Goal: Use online tool/utility

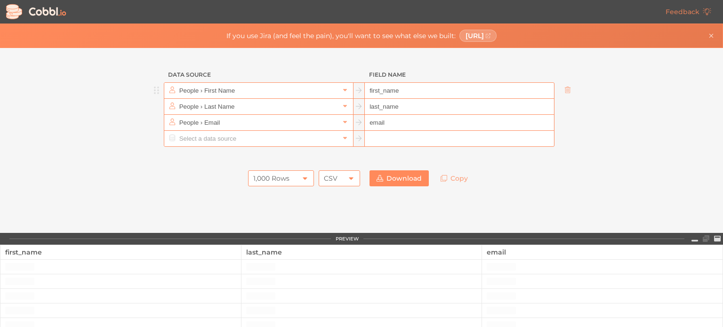
click at [300, 96] on input "People › First Name" at bounding box center [258, 91] width 162 height 16
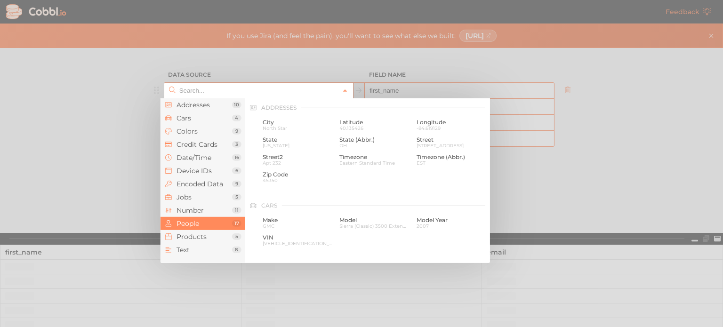
scroll to position [726, 0]
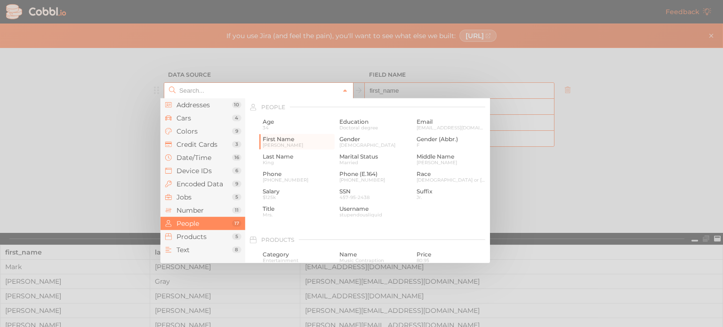
click at [145, 172] on div at bounding box center [361, 163] width 723 height 327
type input "People › First Name"
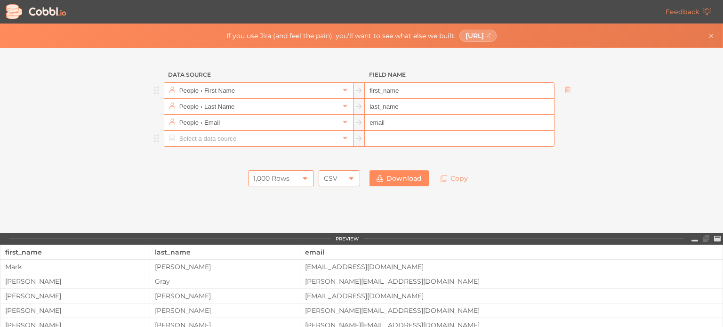
click at [226, 139] on input "text" at bounding box center [258, 139] width 162 height 16
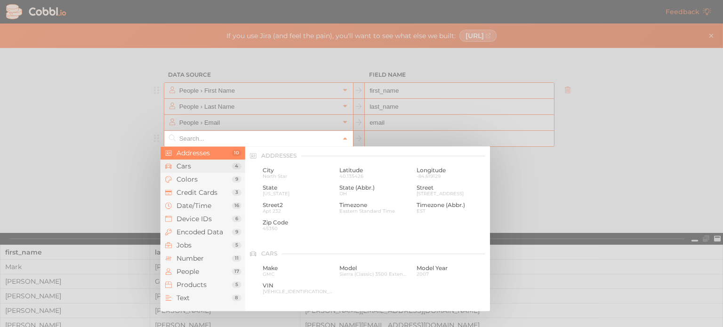
click at [214, 163] on span "Cars" at bounding box center [205, 166] width 56 height 8
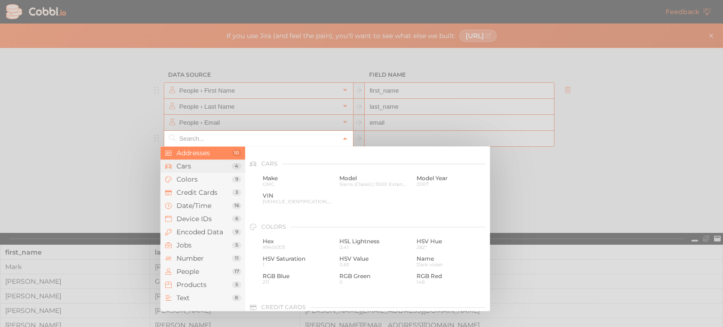
scroll to position [98, 0]
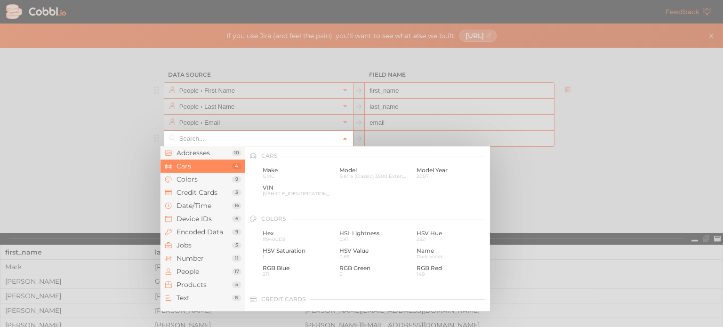
click at [134, 214] on div at bounding box center [361, 163] width 723 height 327
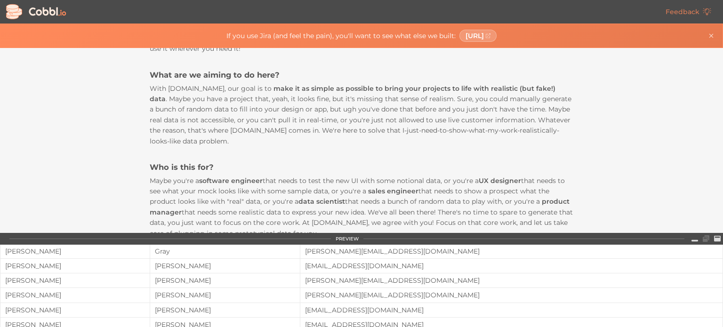
scroll to position [188, 0]
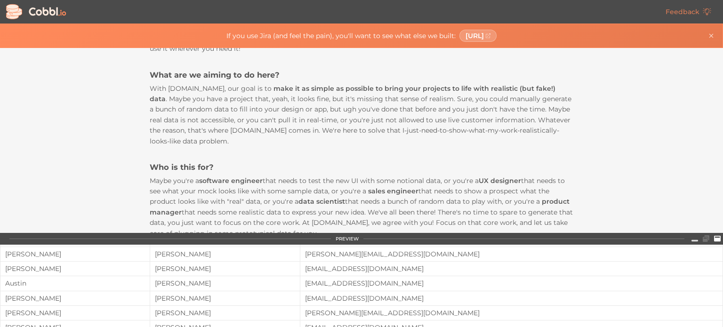
click at [717, 237] on icon at bounding box center [717, 238] width 7 height 6
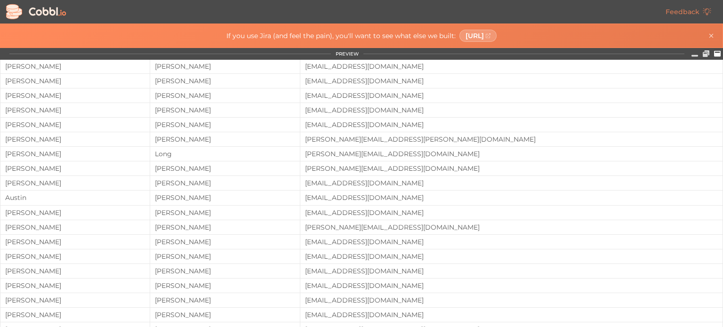
scroll to position [87, 0]
click at [702, 54] on link at bounding box center [706, 53] width 11 height 9
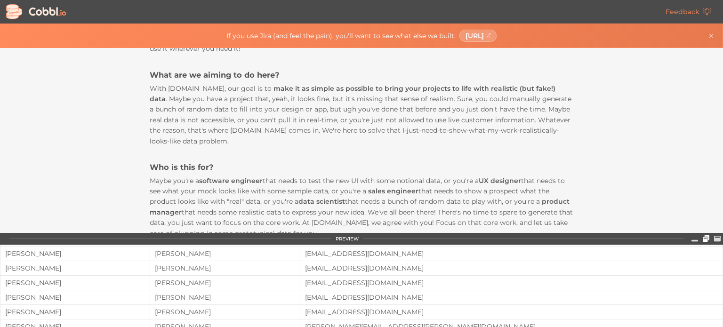
scroll to position [188, 0]
click at [694, 238] on icon at bounding box center [695, 238] width 7 height 7
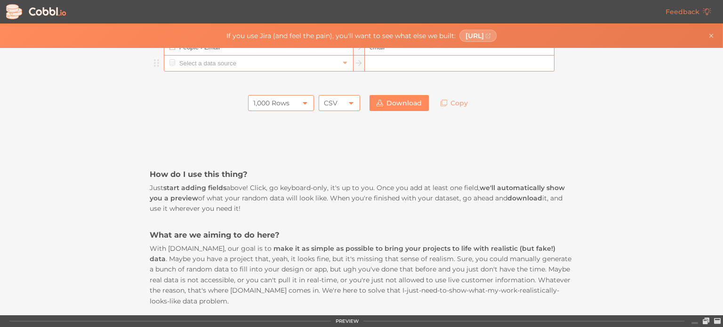
scroll to position [0, 0]
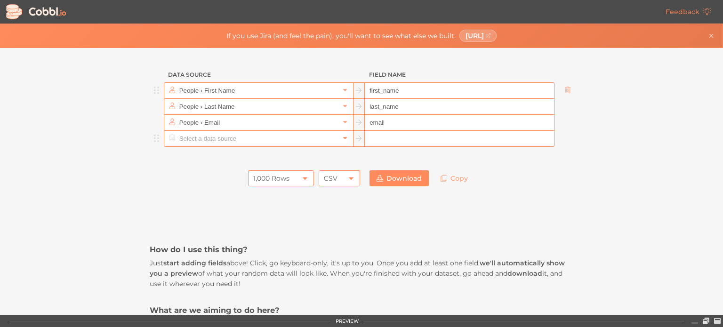
click at [340, 142] on link at bounding box center [345, 138] width 11 height 9
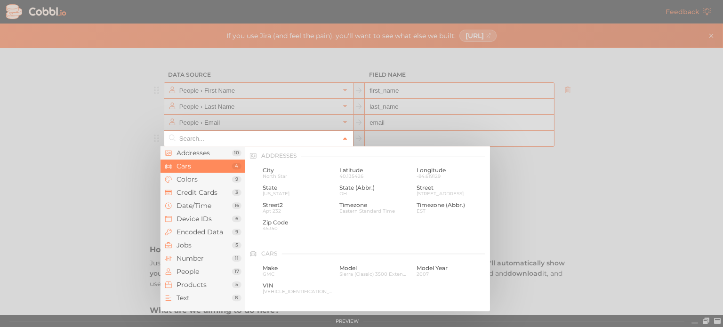
scroll to position [98, 0]
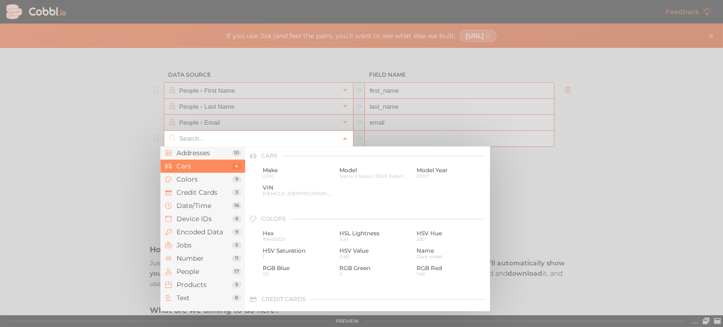
click at [36, 211] on div at bounding box center [361, 163] width 723 height 327
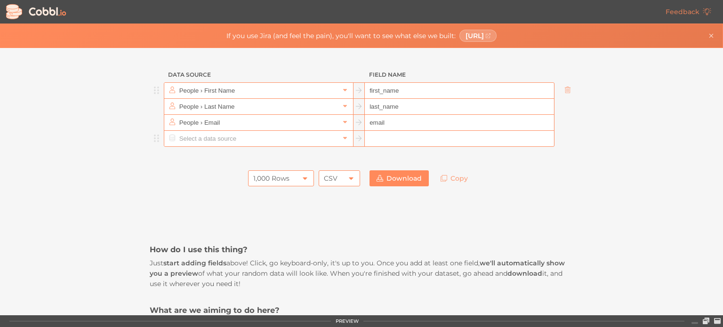
click at [333, 173] on div "CSV" at bounding box center [331, 178] width 14 height 16
click at [340, 180] on div "CSV" at bounding box center [339, 178] width 41 height 16
click at [186, 89] on input "People › First Name" at bounding box center [258, 91] width 162 height 16
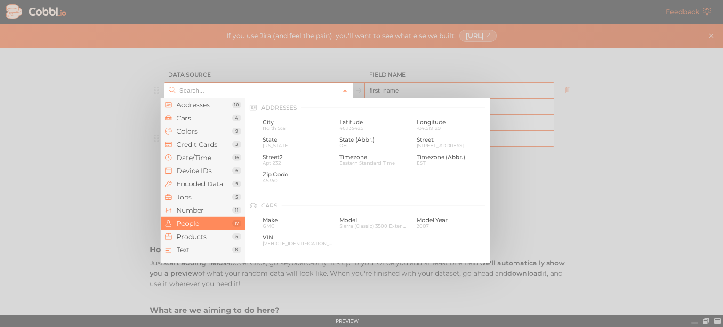
scroll to position [726, 0]
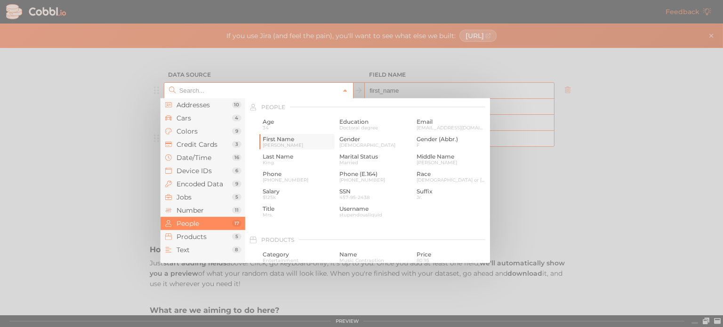
click at [300, 143] on span "[PERSON_NAME]" at bounding box center [298, 145] width 70 height 5
type input "People › First Name"
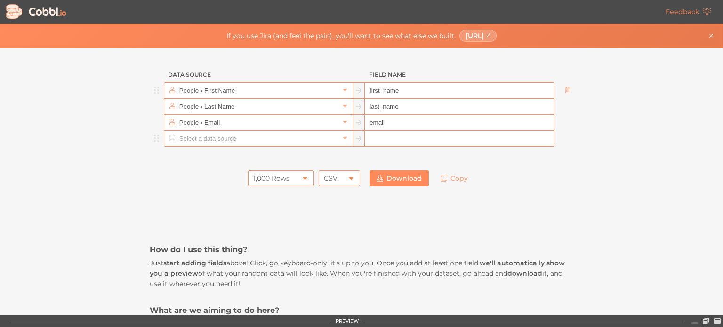
click at [276, 92] on input "People › First Name" at bounding box center [258, 91] width 162 height 16
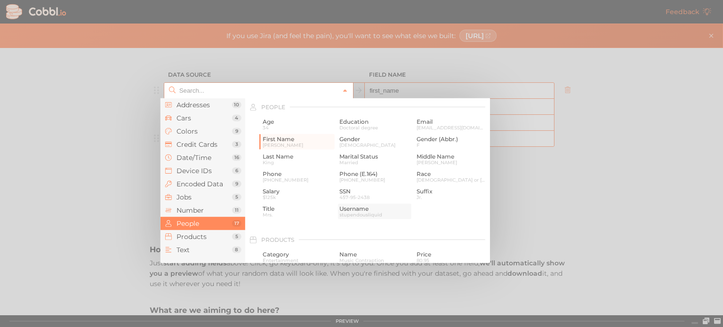
click at [348, 214] on span "stupendousliquid" at bounding box center [375, 214] width 70 height 5
type input "People › Username"
type input "username"
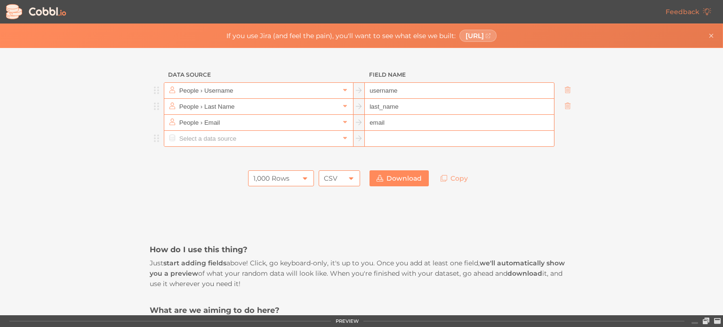
click at [271, 110] on input "People › Last Name" at bounding box center [258, 107] width 162 height 16
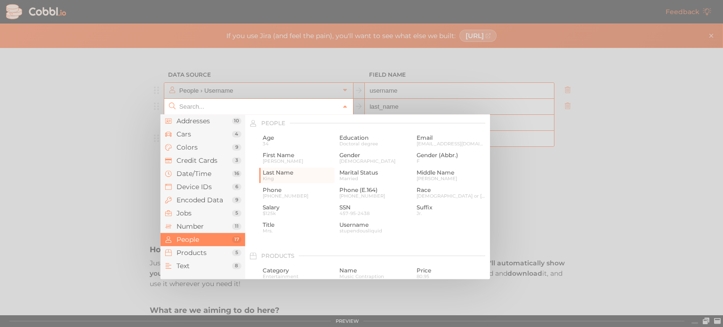
click at [546, 169] on div at bounding box center [361, 163] width 723 height 327
type input "People › Last Name"
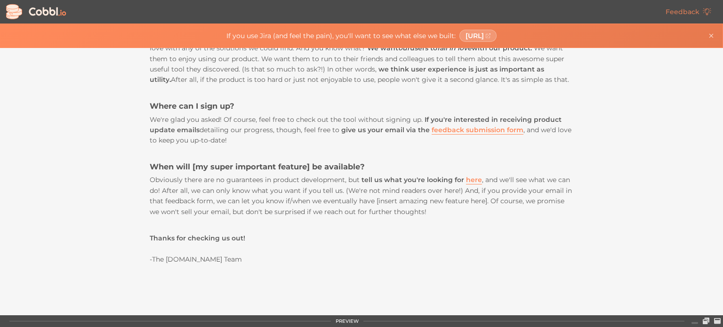
scroll to position [188, 0]
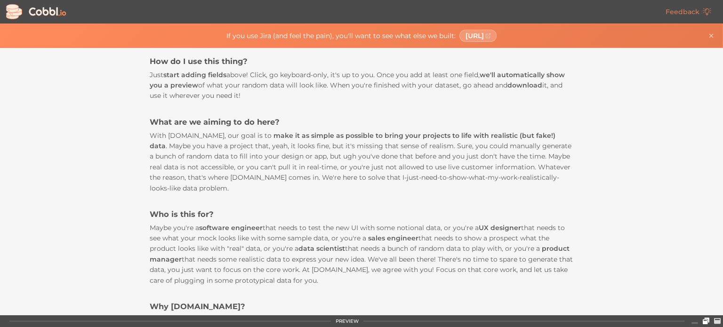
click at [705, 319] on icon at bounding box center [706, 321] width 7 height 7
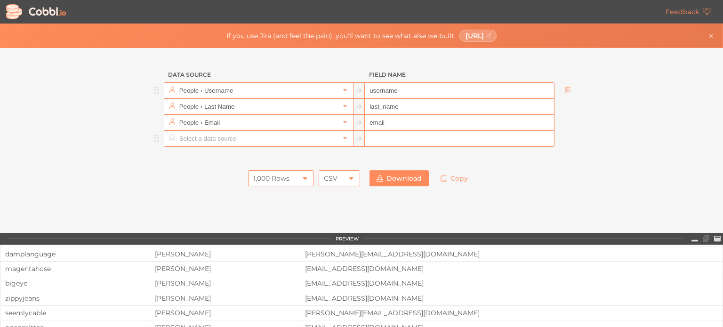
scroll to position [0, 0]
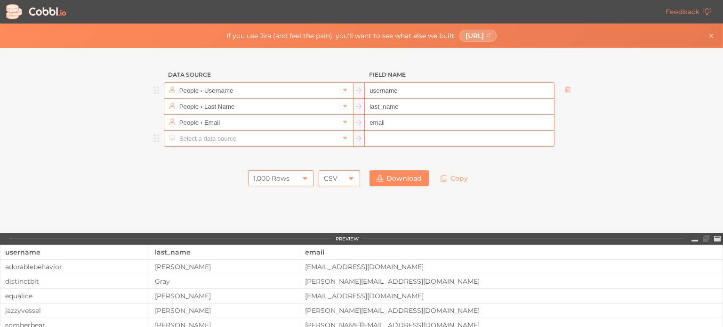
click at [245, 89] on input "People › Username" at bounding box center [258, 91] width 162 height 16
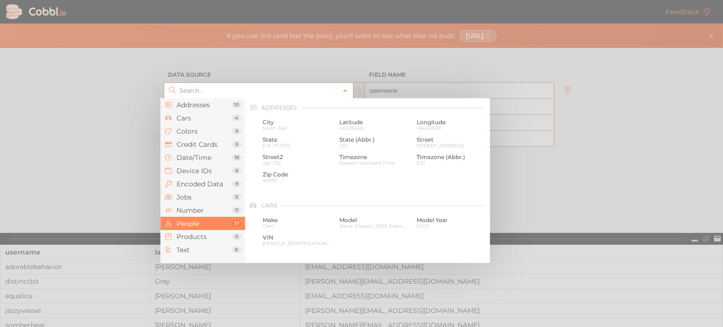
scroll to position [726, 0]
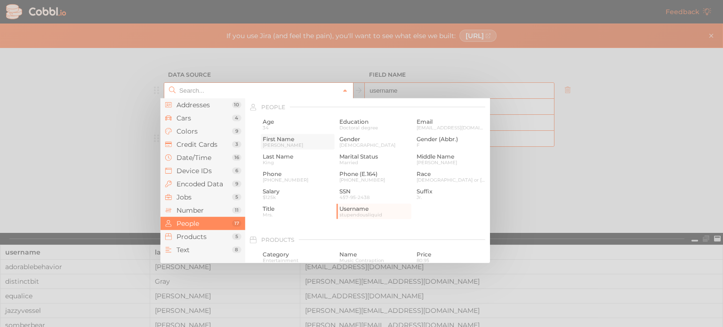
click at [276, 147] on span "[PERSON_NAME]" at bounding box center [298, 145] width 70 height 5
type input "People › First Name"
type input "first_name"
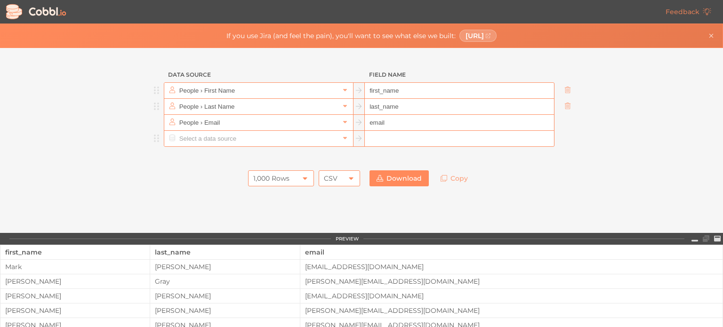
click at [248, 102] on input "People › Last Name" at bounding box center [258, 107] width 162 height 16
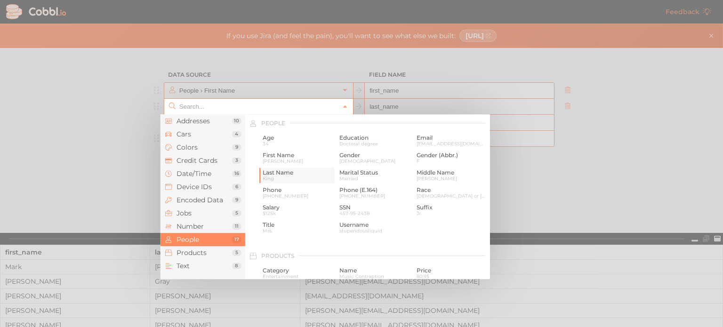
click at [280, 176] on span "Last Name" at bounding box center [298, 173] width 70 height 7
type input "People › Last Name"
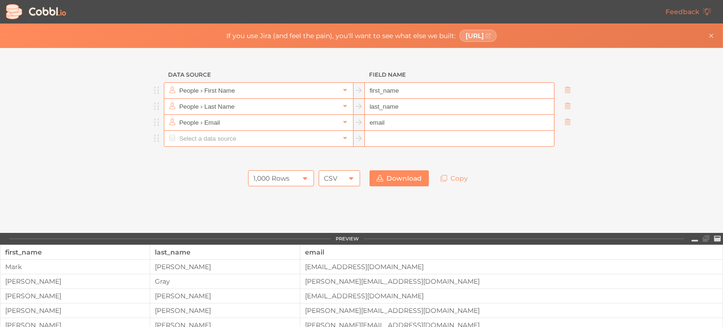
click at [250, 121] on input "People › Email" at bounding box center [258, 123] width 162 height 16
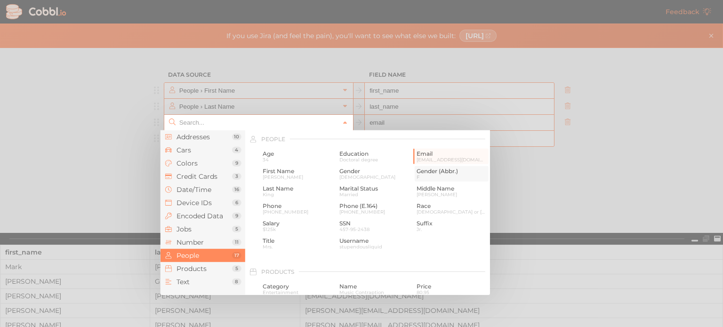
click at [429, 178] on span "F" at bounding box center [452, 177] width 70 height 5
type input "People › Gender (Abbr.)"
type input "gender_abbr"
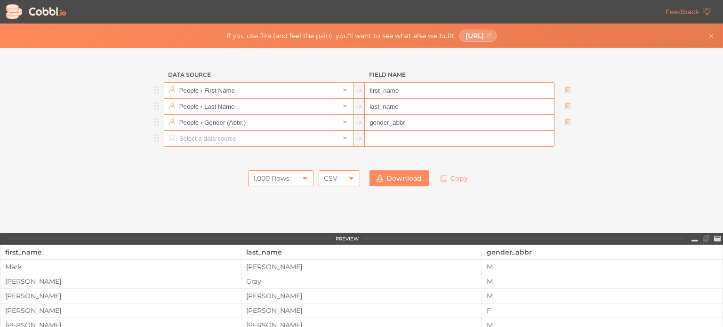
click at [283, 145] on input "text" at bounding box center [258, 139] width 162 height 16
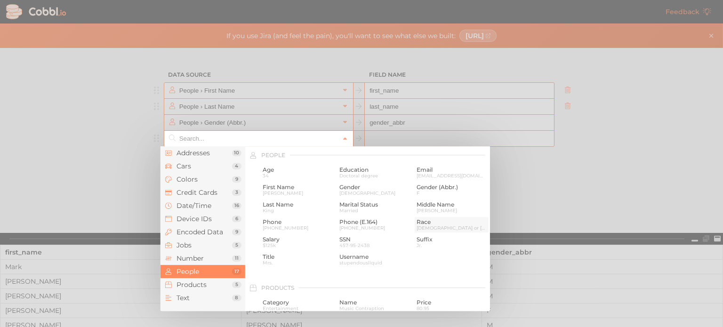
click at [417, 229] on span "[DEMOGRAPHIC_DATA] or [US_STATE][DEMOGRAPHIC_DATA]" at bounding box center [452, 228] width 70 height 5
type input "People › Race"
type input "race"
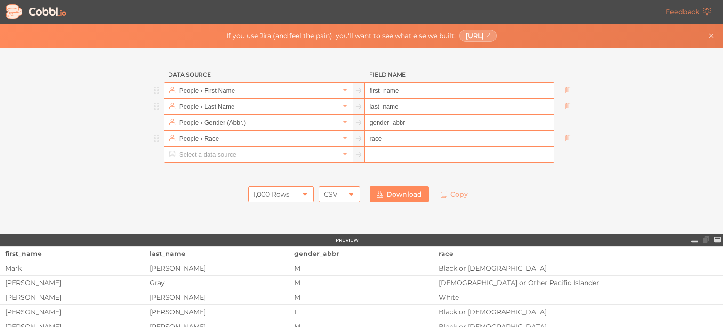
click at [405, 138] on input "race" at bounding box center [459, 139] width 189 height 16
click at [373, 141] on input "race" at bounding box center [459, 139] width 189 height 16
click at [342, 140] on icon at bounding box center [345, 138] width 7 height 7
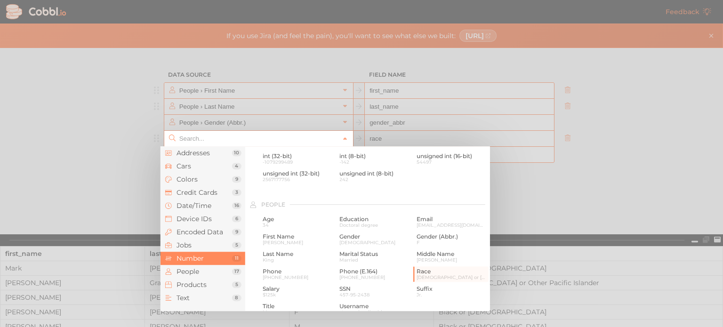
scroll to position [679, 0]
click at [185, 285] on span "Products" at bounding box center [205, 285] width 56 height 8
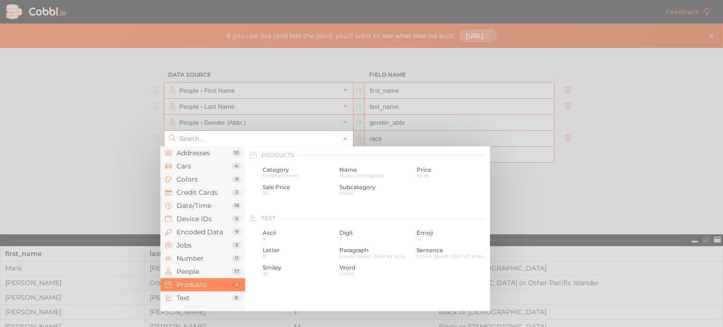
scroll to position [859, 0]
click at [531, 195] on div at bounding box center [361, 163] width 723 height 327
type input "People › Race"
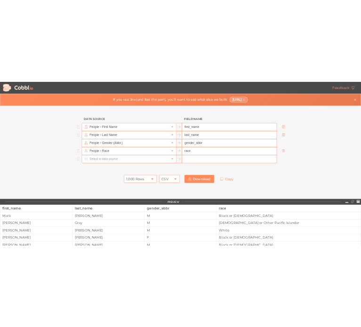
scroll to position [0, 0]
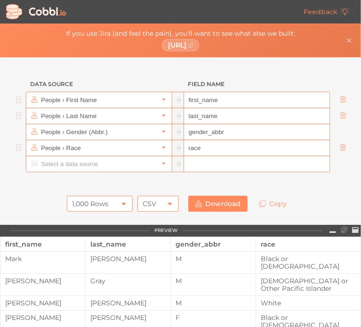
click at [69, 101] on input "People › First Name" at bounding box center [99, 100] width 120 height 16
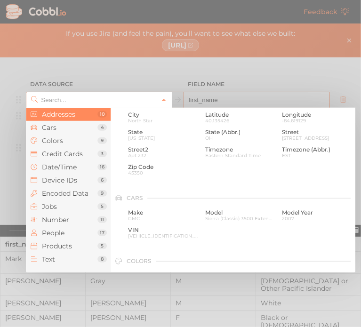
scroll to position [47, 0]
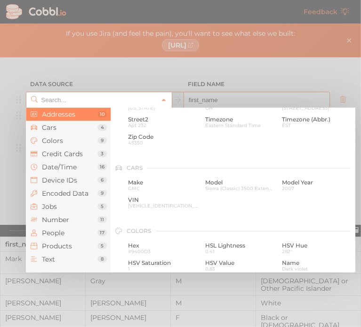
click at [105, 78] on div at bounding box center [180, 163] width 361 height 327
type input "People › First Name"
